Goal: Transaction & Acquisition: Purchase product/service

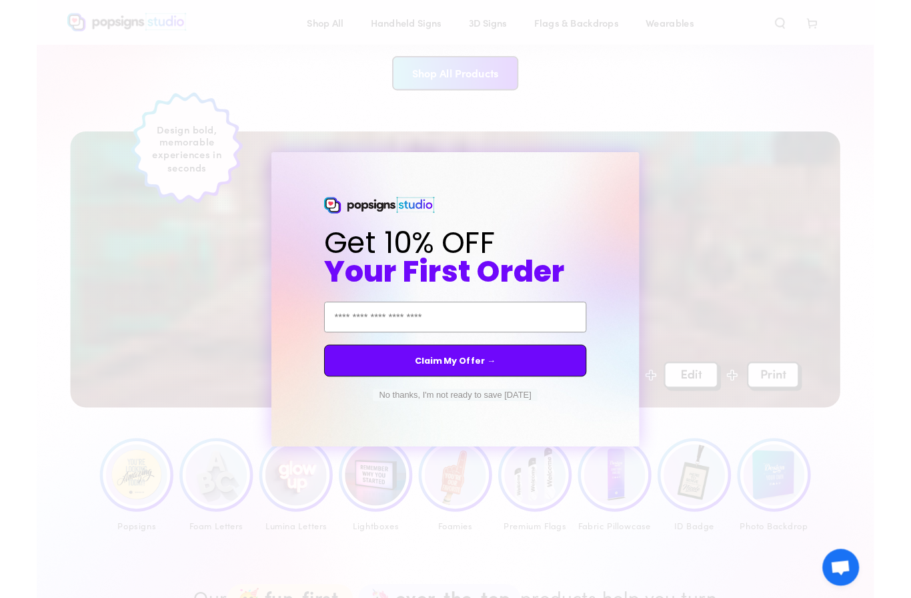
scroll to position [252, 0]
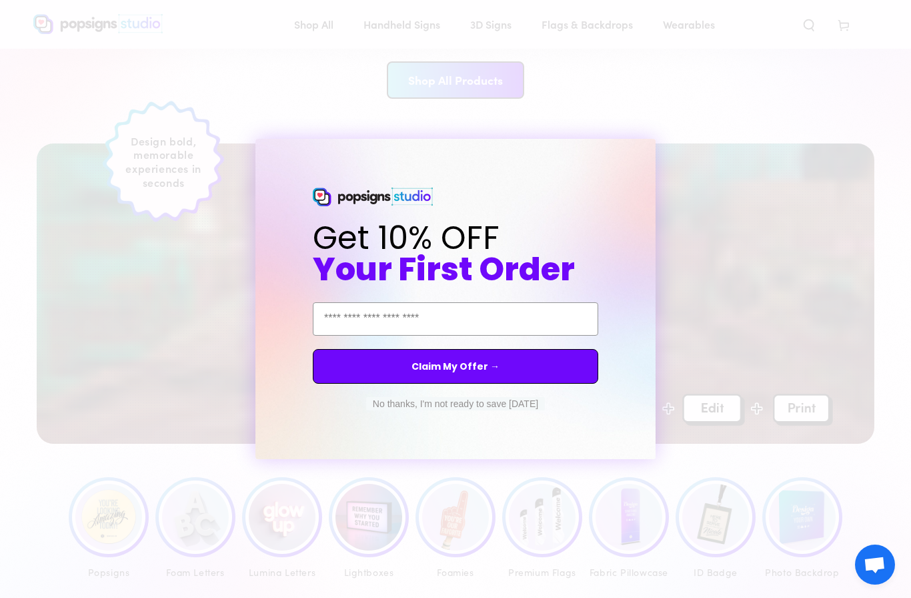
click at [653, 157] on circle "Close dialog" at bounding box center [657, 151] width 13 height 13
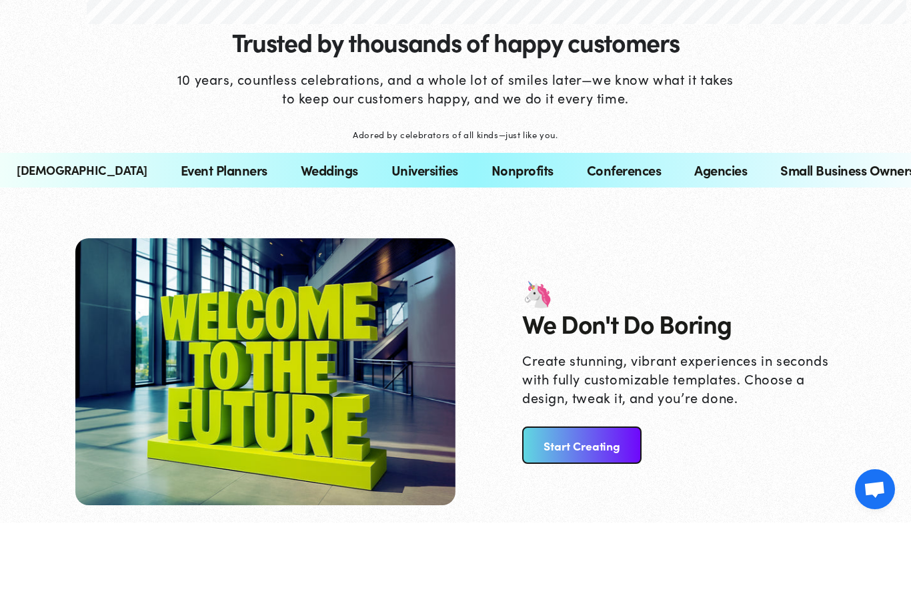
scroll to position [2819, 0]
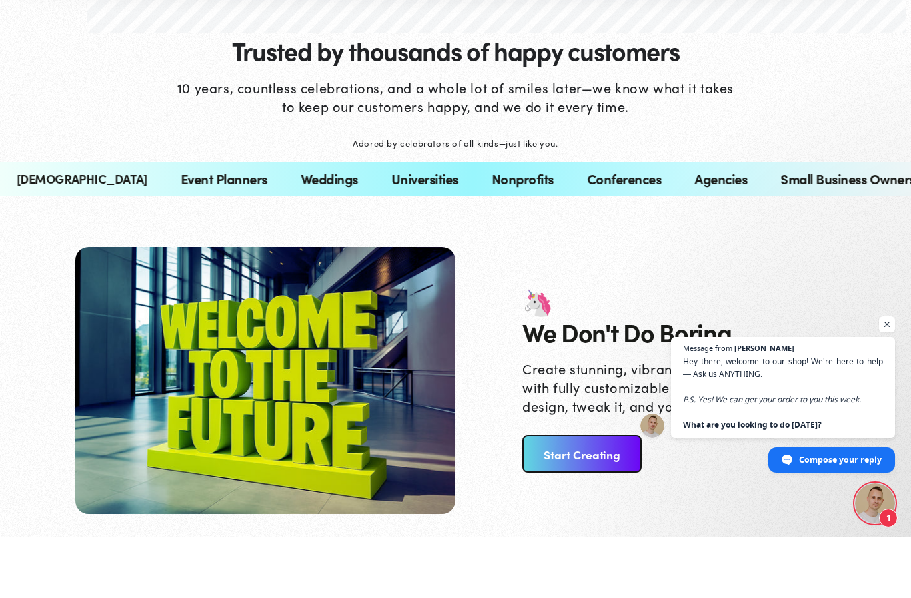
click at [620, 496] on link "Start Creating" at bounding box center [581, 514] width 119 height 37
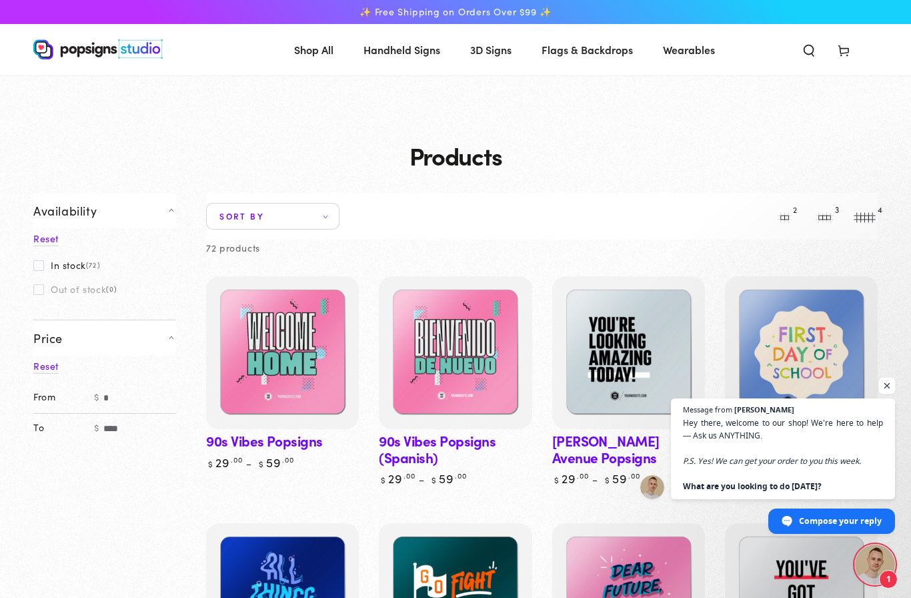
click at [892, 389] on span "Open chat" at bounding box center [887, 386] width 17 height 17
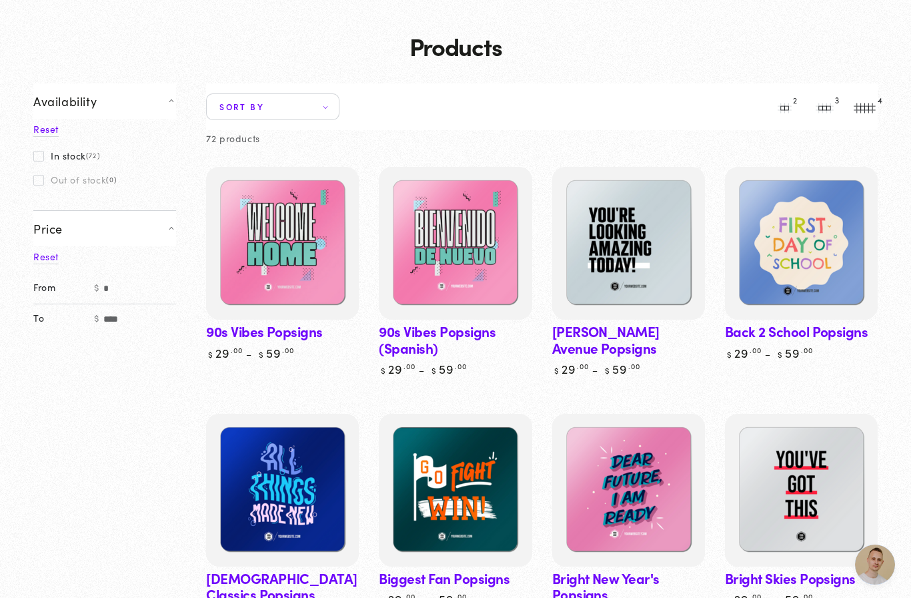
scroll to position [113, 0]
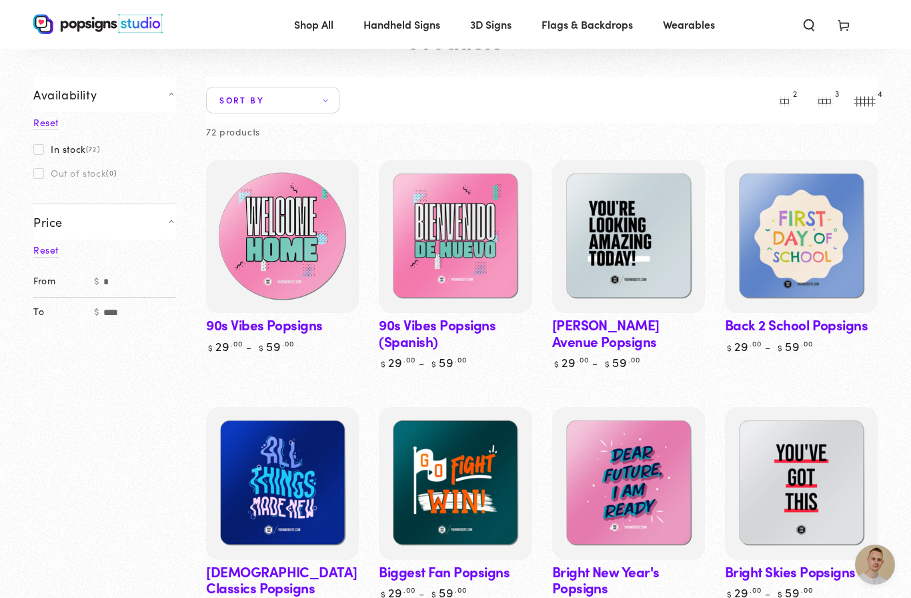
click at [288, 250] on img at bounding box center [282, 236] width 157 height 157
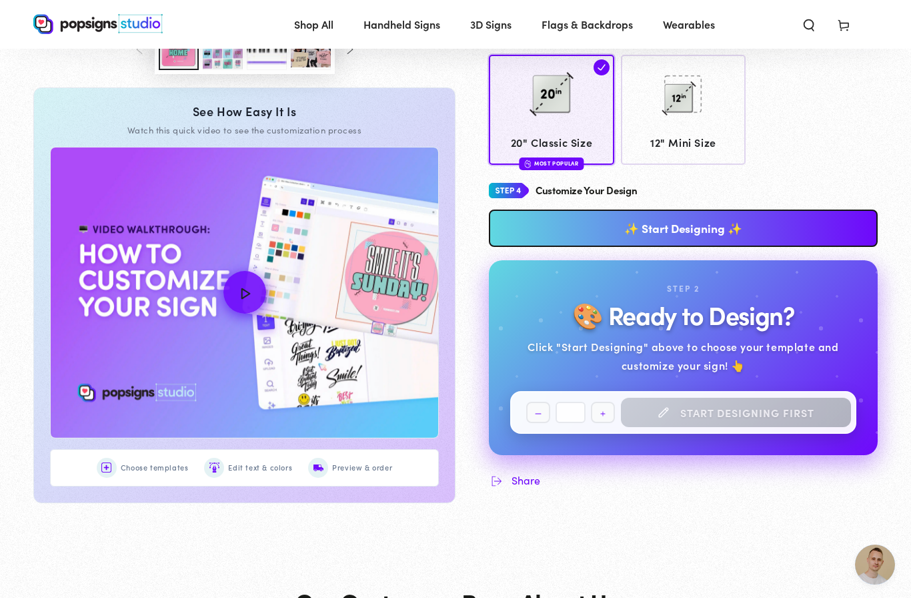
scroll to position [545, 0]
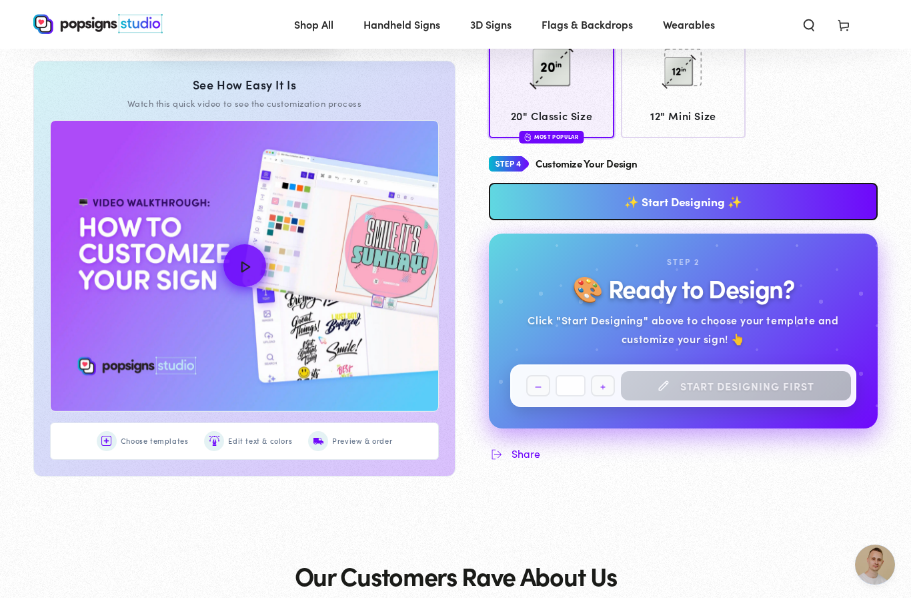
click at [685, 200] on link "✨ Start Designing ✨" at bounding box center [683, 201] width 389 height 37
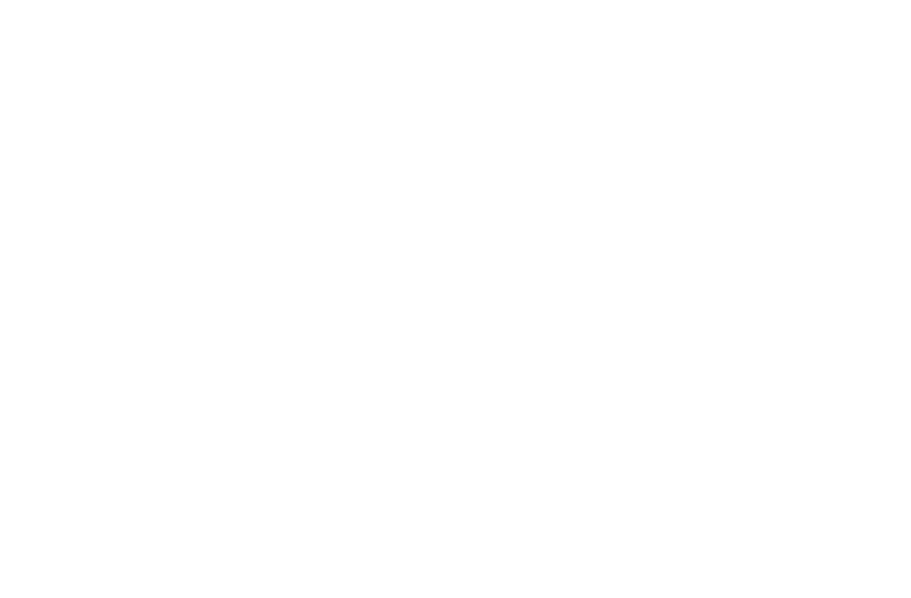
scroll to position [0, 0]
type textarea "An ancient tree with a door leading to a magical world"
